Goal: Find specific page/section

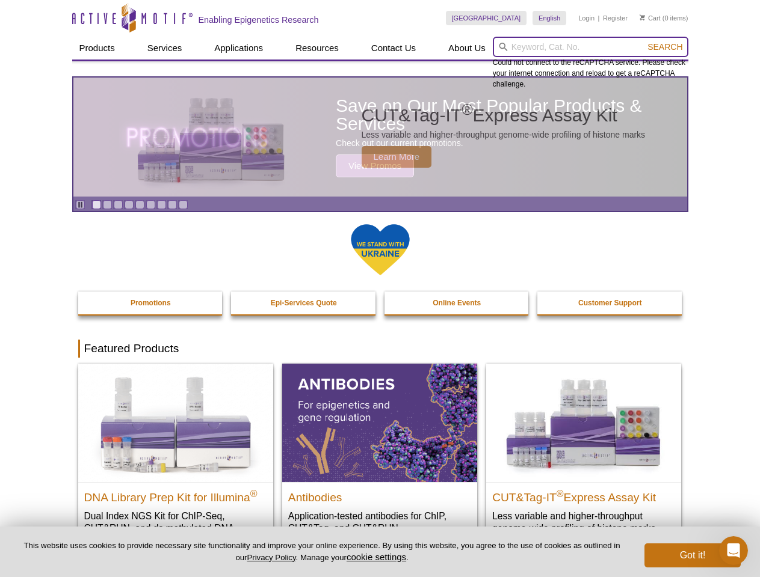
click at [590, 47] on input "search" at bounding box center [590, 47] width 195 height 20
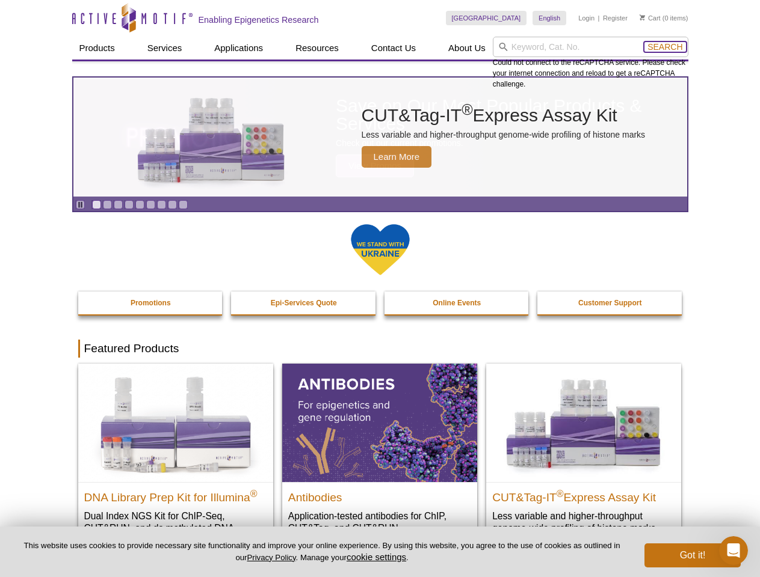
click at [665, 47] on span "Search" at bounding box center [664, 47] width 35 height 10
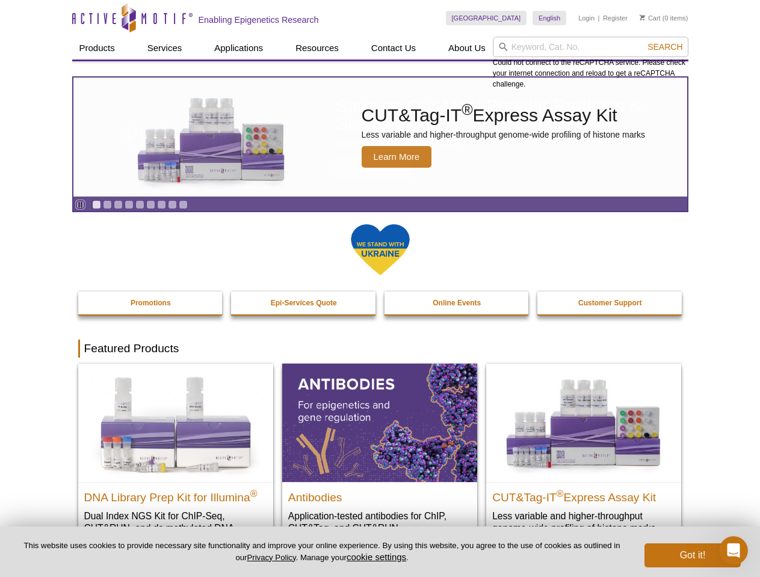
click at [80, 204] on icon "Pause" at bounding box center [80, 205] width 8 height 8
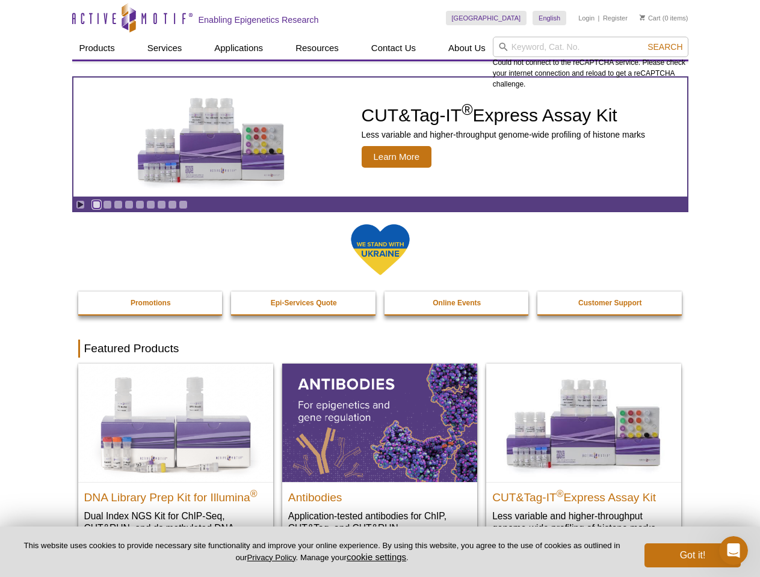
click at [96, 204] on link "Go to slide 1" at bounding box center [96, 204] width 9 height 9
click at [107, 204] on link "Go to slide 2" at bounding box center [107, 204] width 9 height 9
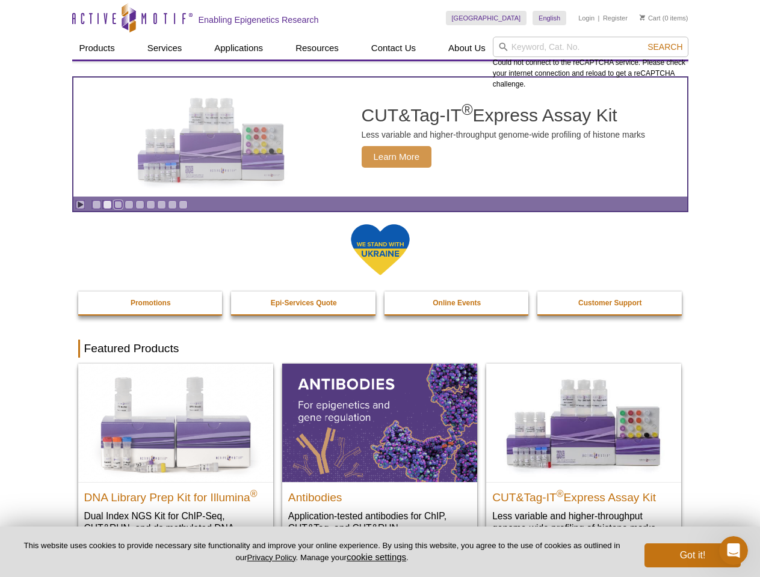
click at [118, 204] on link "Go to slide 3" at bounding box center [118, 204] width 9 height 9
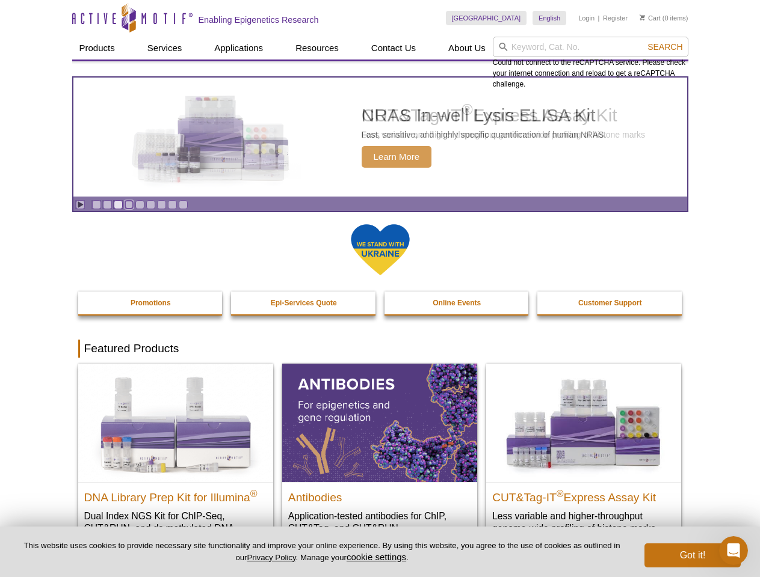
click at [129, 204] on link "Go to slide 4" at bounding box center [128, 204] width 9 height 9
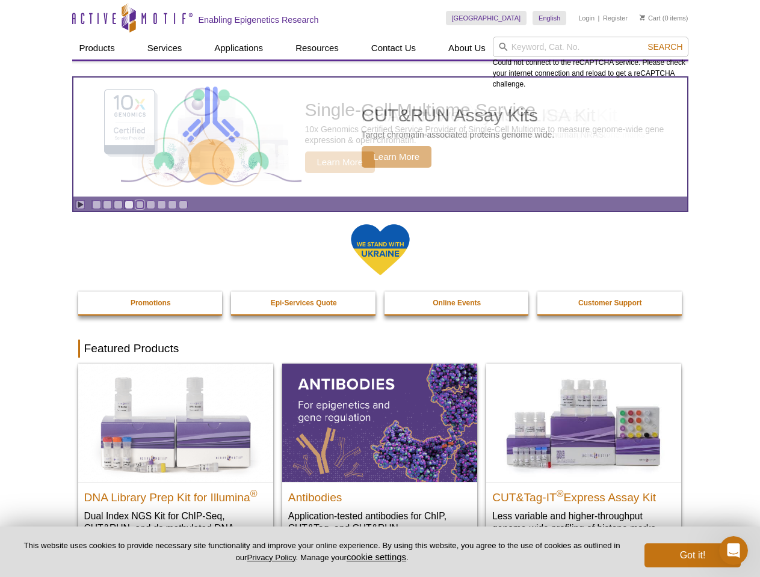
click at [140, 204] on link "Go to slide 5" at bounding box center [139, 204] width 9 height 9
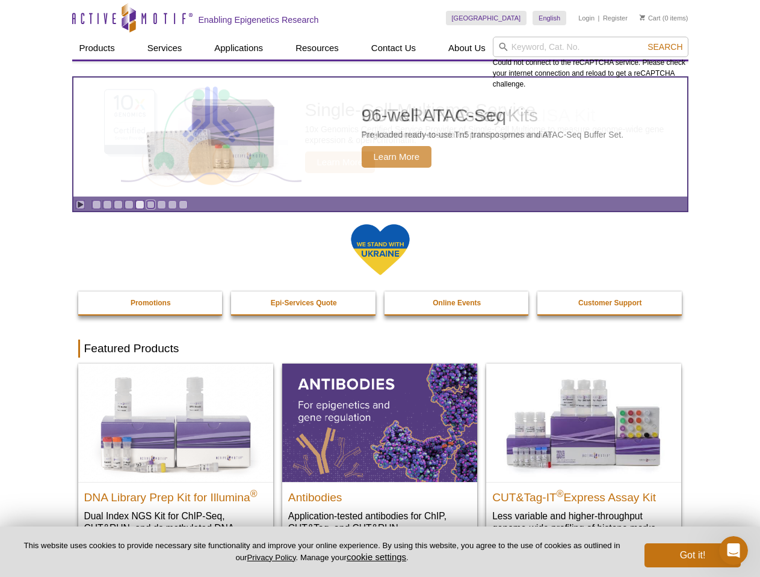
click at [150, 204] on link "Go to slide 6" at bounding box center [150, 204] width 9 height 9
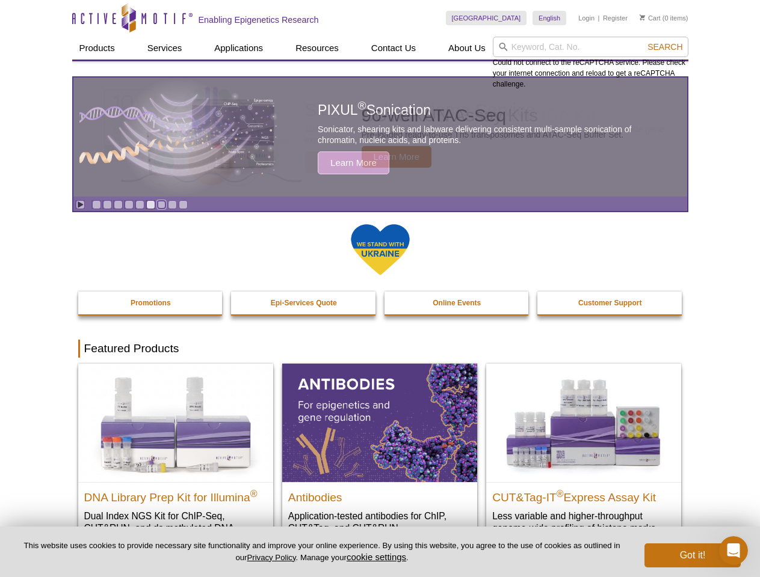
click at [161, 204] on link "Go to slide 7" at bounding box center [161, 204] width 9 height 9
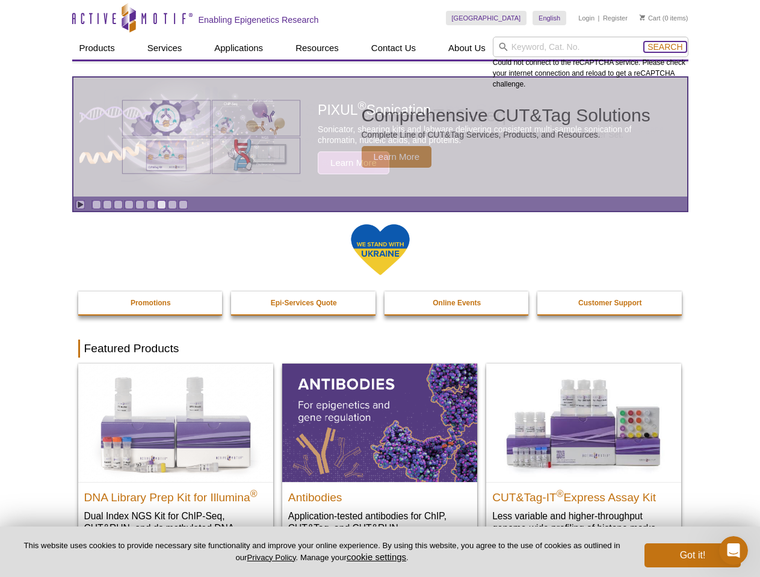
click at [665, 47] on span "Search" at bounding box center [664, 47] width 35 height 10
